Goal: Transaction & Acquisition: Purchase product/service

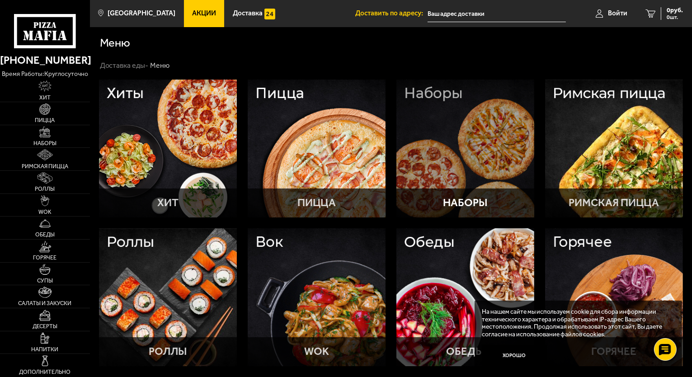
click at [481, 157] on div at bounding box center [466, 149] width 138 height 138
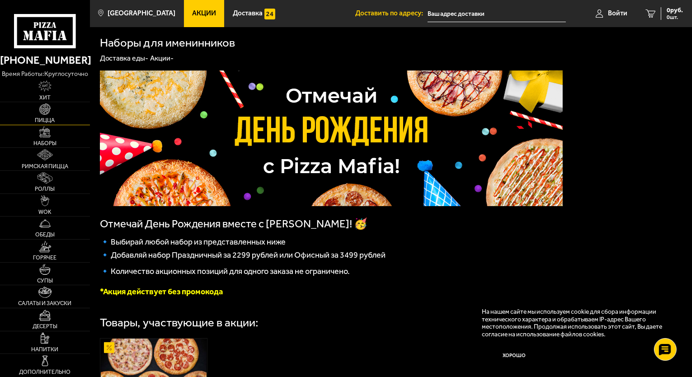
click at [49, 118] on span "Пицца" at bounding box center [45, 121] width 20 height 6
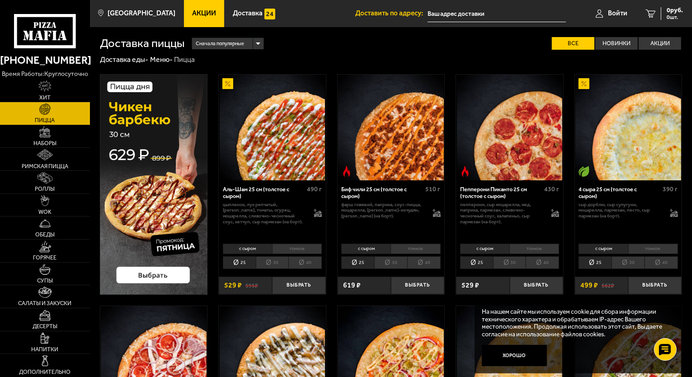
click at [268, 263] on li "30" at bounding box center [272, 262] width 33 height 13
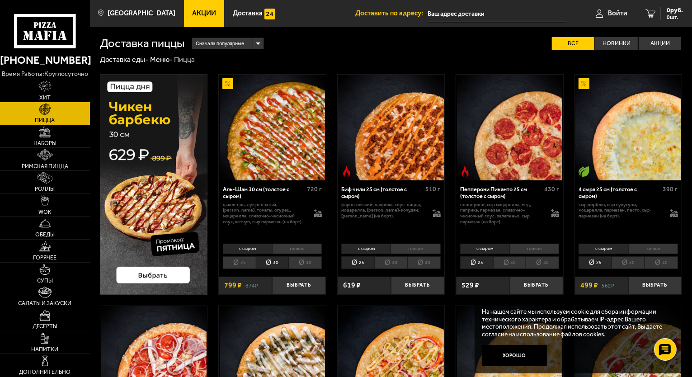
click at [293, 263] on li "40" at bounding box center [305, 262] width 33 height 13
click at [40, 138] on link "Наборы" at bounding box center [45, 136] width 90 height 23
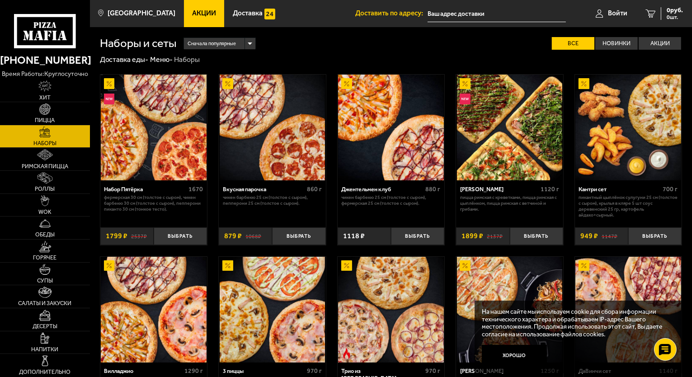
click at [537, 145] on img at bounding box center [510, 128] width 106 height 106
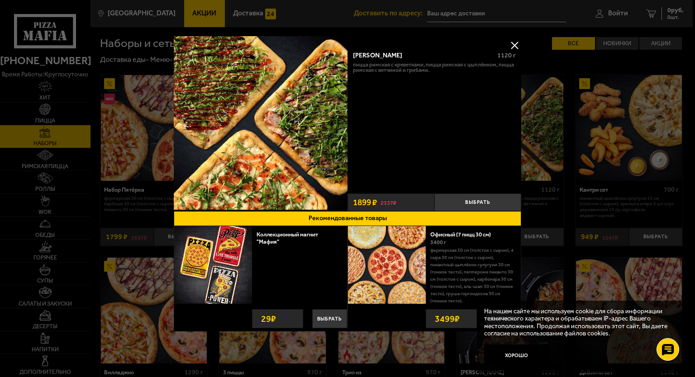
click at [513, 41] on button at bounding box center [514, 45] width 14 height 14
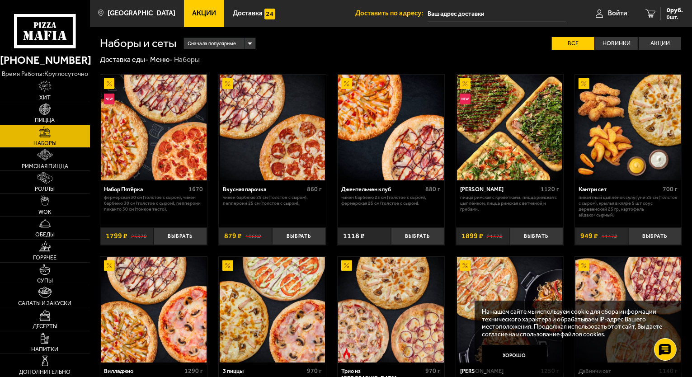
click at [134, 153] on img at bounding box center [154, 128] width 106 height 106
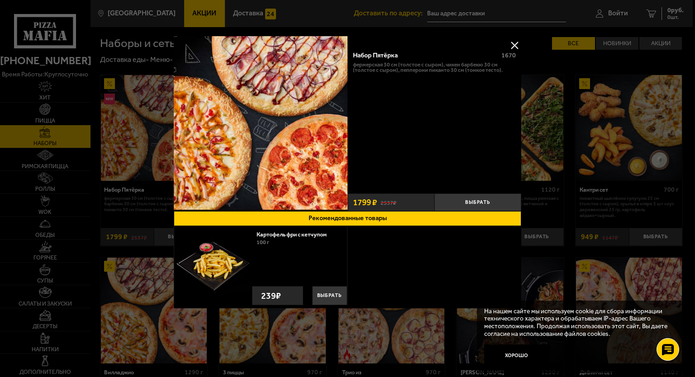
click at [515, 43] on button at bounding box center [514, 45] width 14 height 14
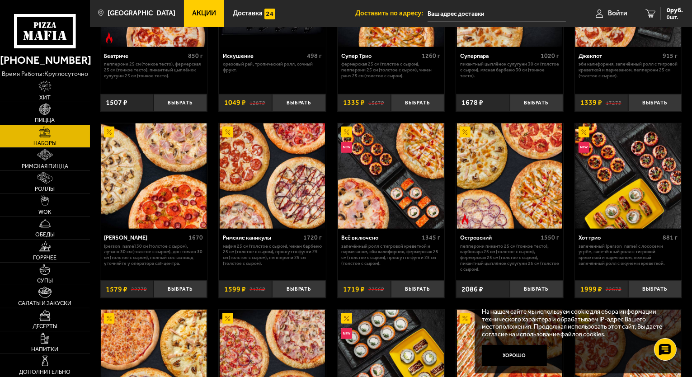
scroll to position [678, 0]
